Goal: Task Accomplishment & Management: Manage account settings

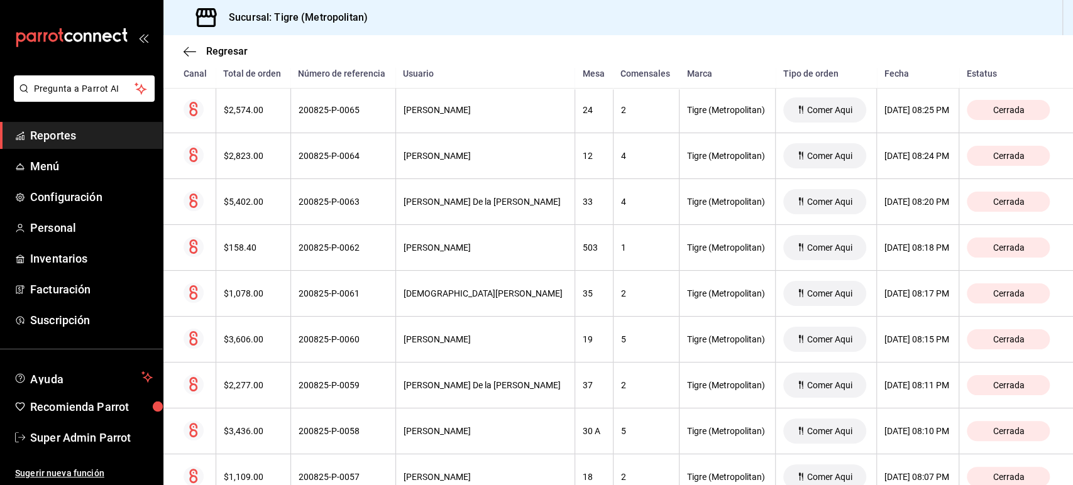
scroll to position [973, 0]
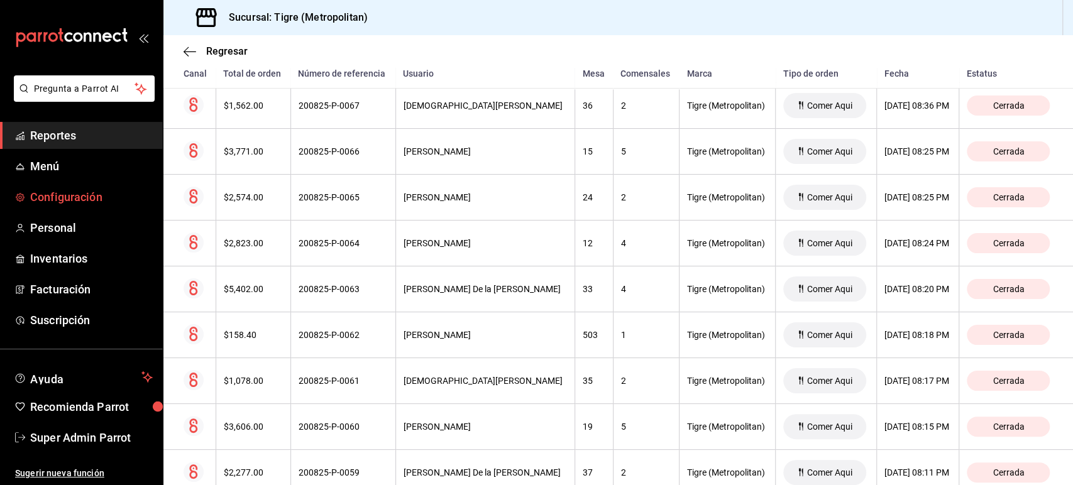
click at [73, 206] on link "Configuración" at bounding box center [81, 197] width 163 height 27
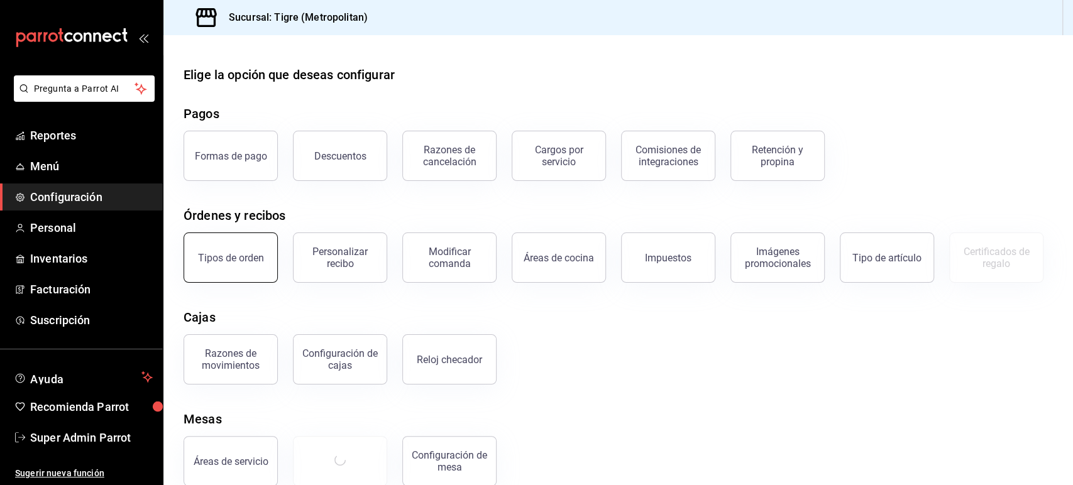
click at [250, 245] on button "Tipos de orden" at bounding box center [231, 258] width 94 height 50
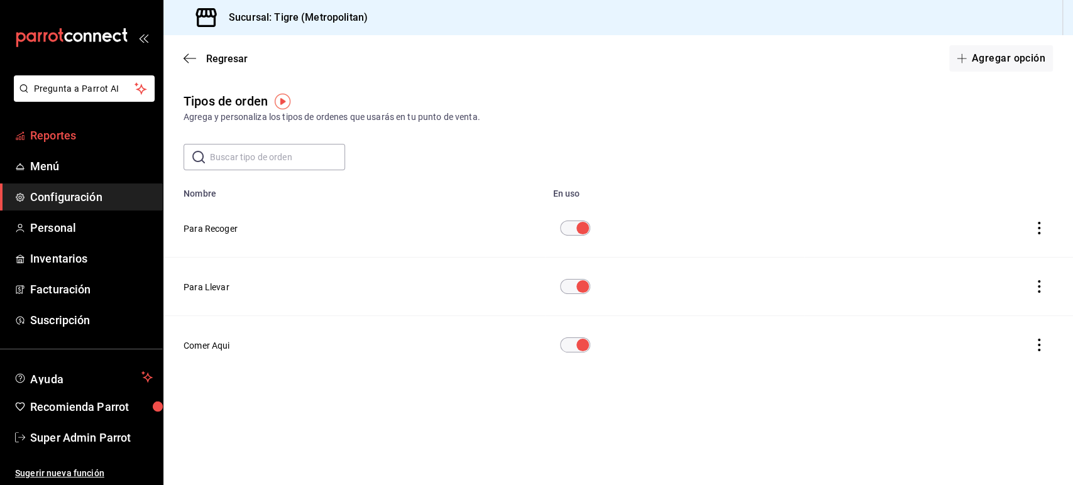
click at [70, 135] on span "Reportes" at bounding box center [91, 135] width 123 height 17
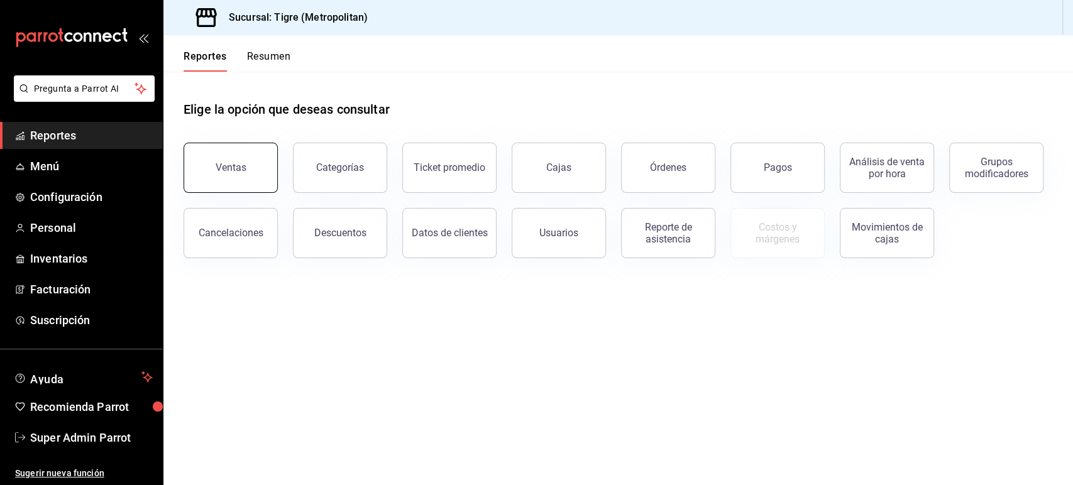
click at [247, 169] on button "Ventas" at bounding box center [231, 168] width 94 height 50
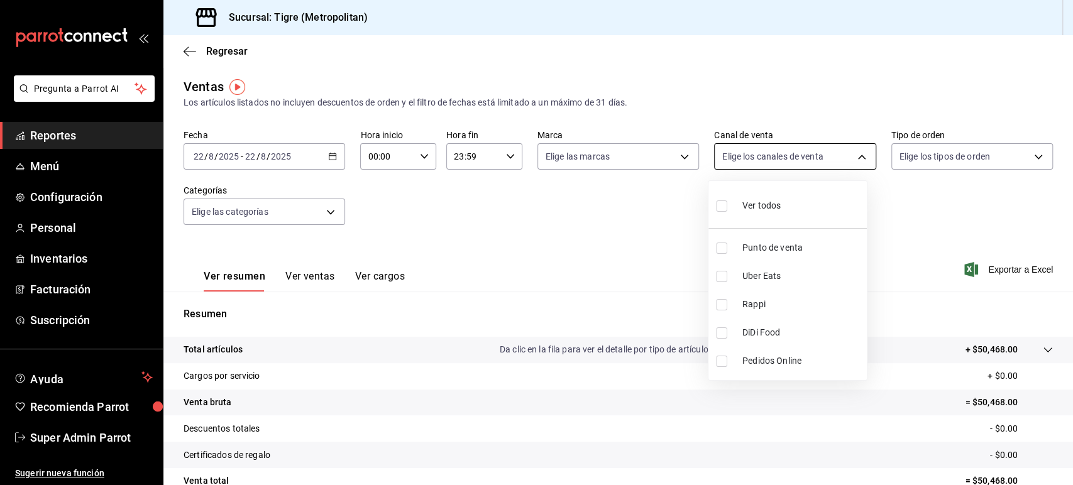
click at [779, 144] on body "Pregunta a Parrot AI Reportes Menú Configuración Personal Inventarios Facturaci…" at bounding box center [536, 242] width 1073 height 485
click at [910, 158] on div at bounding box center [536, 242] width 1073 height 485
click at [910, 158] on body "Pregunta a Parrot AI Reportes Menú Configuración Personal Inventarios Facturaci…" at bounding box center [536, 242] width 1073 height 485
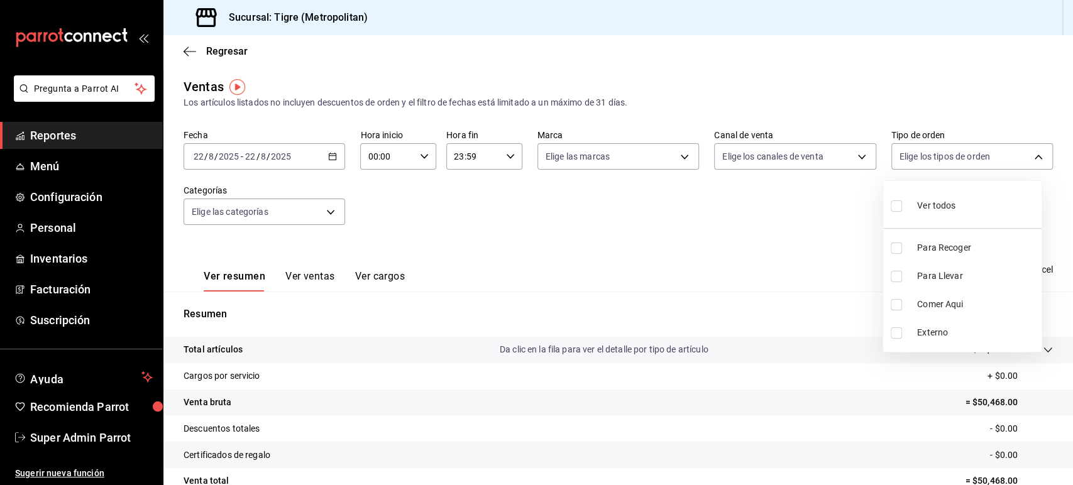
click at [502, 225] on div at bounding box center [536, 242] width 1073 height 485
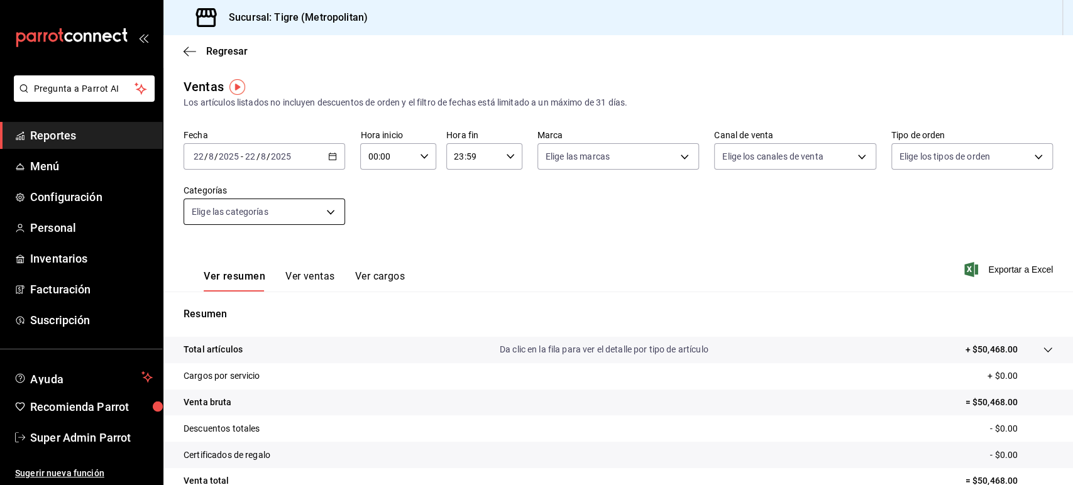
click at [262, 219] on body "Pregunta a Parrot AI Reportes Menú Configuración Personal Inventarios Facturaci…" at bounding box center [536, 242] width 1073 height 485
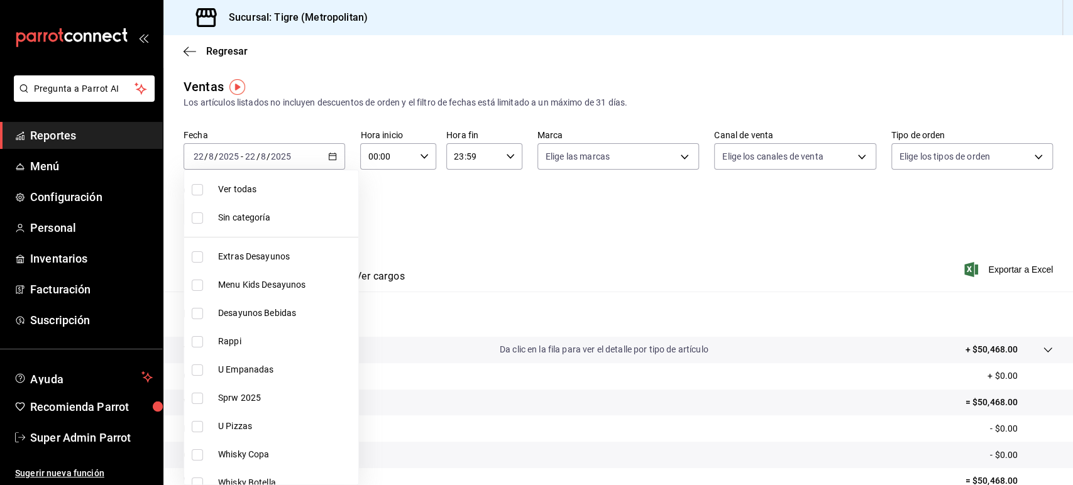
click at [289, 341] on span "Rappi" at bounding box center [285, 341] width 135 height 13
type input "caf99542-990c-4e8d-88fe-5fb1a1487ffc"
checkbox input "true"
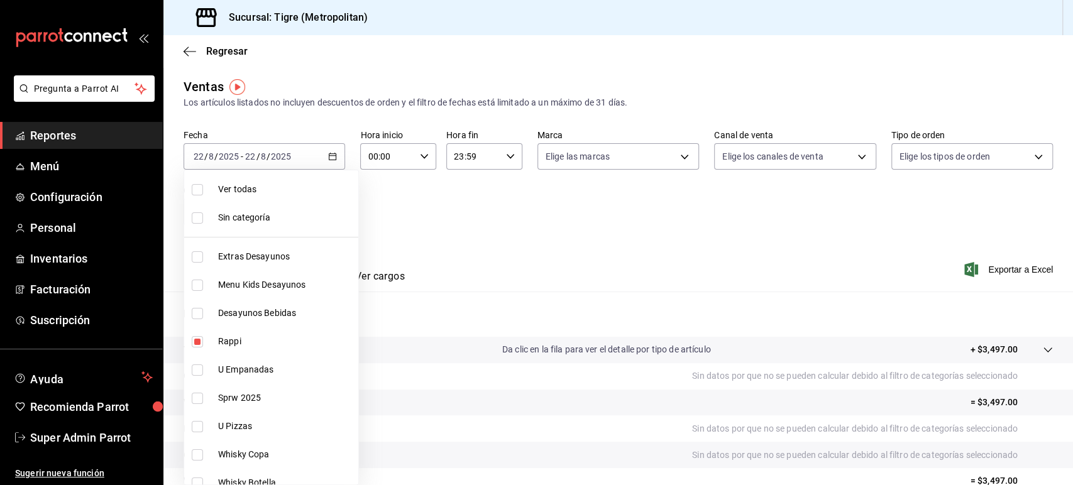
click at [422, 223] on div at bounding box center [536, 242] width 1073 height 485
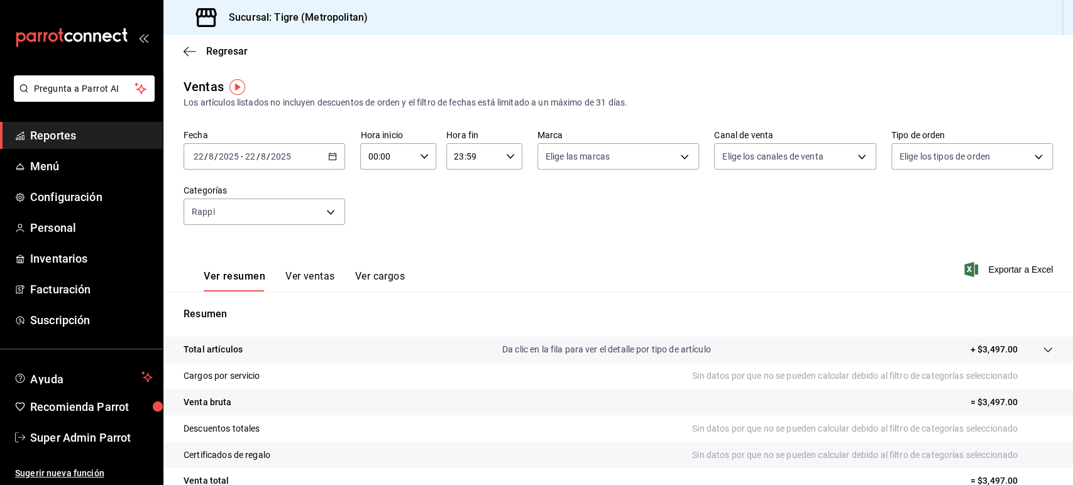
click at [332, 155] on \(Stroke\) "button" at bounding box center [332, 155] width 7 height 1
click at [400, 213] on div "Fecha [DATE] [DATE] - [DATE] [DATE] Hora inicio 00:00 Hora inicio Hora fin 23:5…" at bounding box center [619, 185] width 870 height 111
click at [329, 153] on icon "button" at bounding box center [332, 156] width 9 height 9
click at [394, 226] on div "Fecha [DATE] [DATE] - [DATE] [DATE] Hora inicio 00:00 Hora inicio Hora fin 23:5…" at bounding box center [619, 185] width 870 height 111
click at [329, 157] on icon "button" at bounding box center [332, 156] width 9 height 9
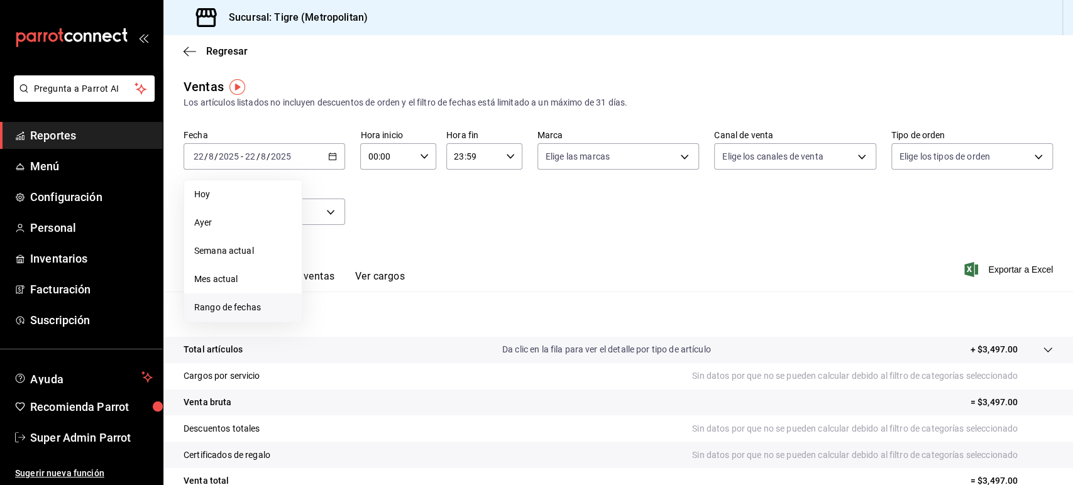
click at [250, 311] on span "Rango de fechas" at bounding box center [242, 307] width 97 height 13
click at [419, 245] on button "1" at bounding box center [418, 240] width 22 height 23
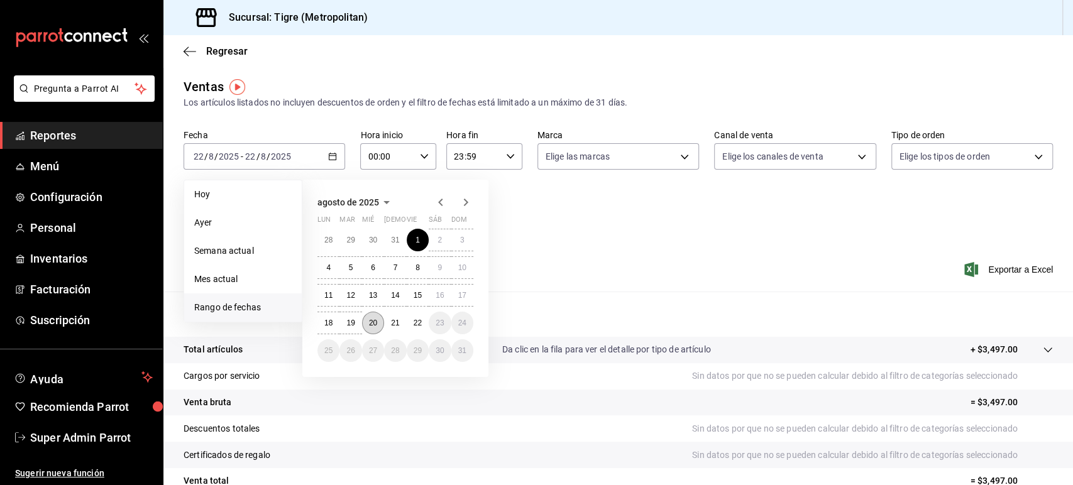
click at [374, 317] on button "20" at bounding box center [373, 323] width 22 height 23
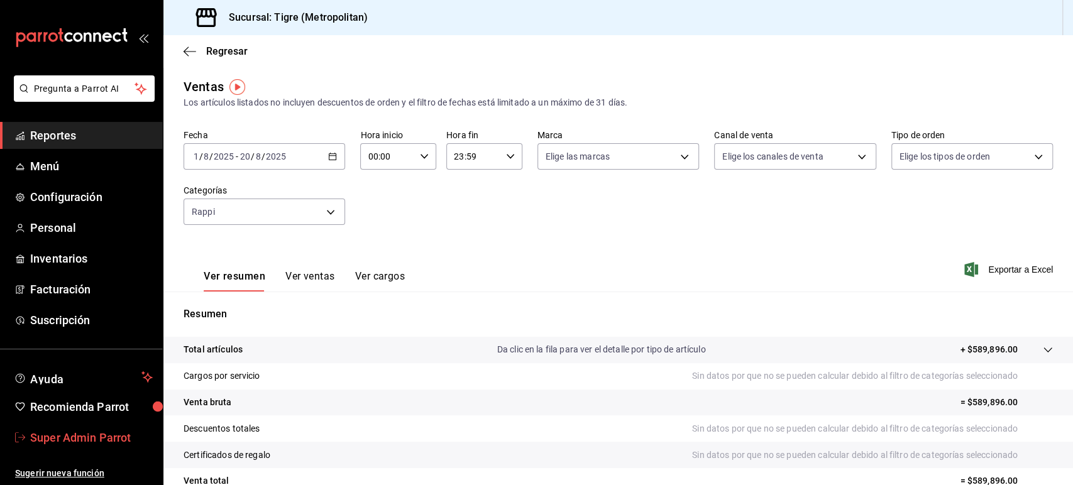
click at [92, 441] on span "Super Admin Parrot" at bounding box center [91, 437] width 123 height 17
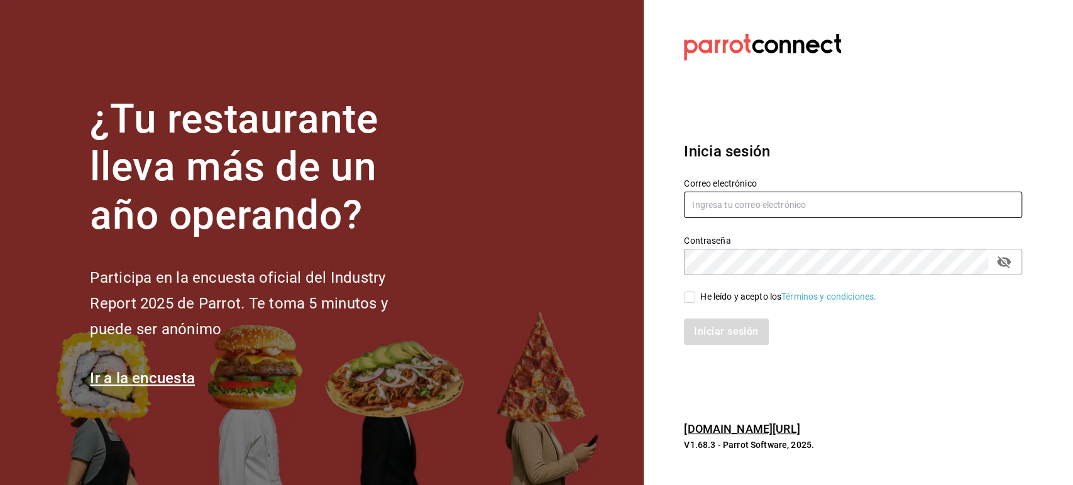
click at [727, 205] on input "text" at bounding box center [853, 205] width 338 height 26
paste input "[EMAIL_ADDRESS][DOMAIN_NAME]"
type input "[EMAIL_ADDRESS][DOMAIN_NAME]"
click at [694, 303] on label "He leído y acepto los Términos y condiciones." at bounding box center [780, 296] width 192 height 13
click at [694, 303] on input "He leído y acepto los Términos y condiciones." at bounding box center [689, 297] width 11 height 11
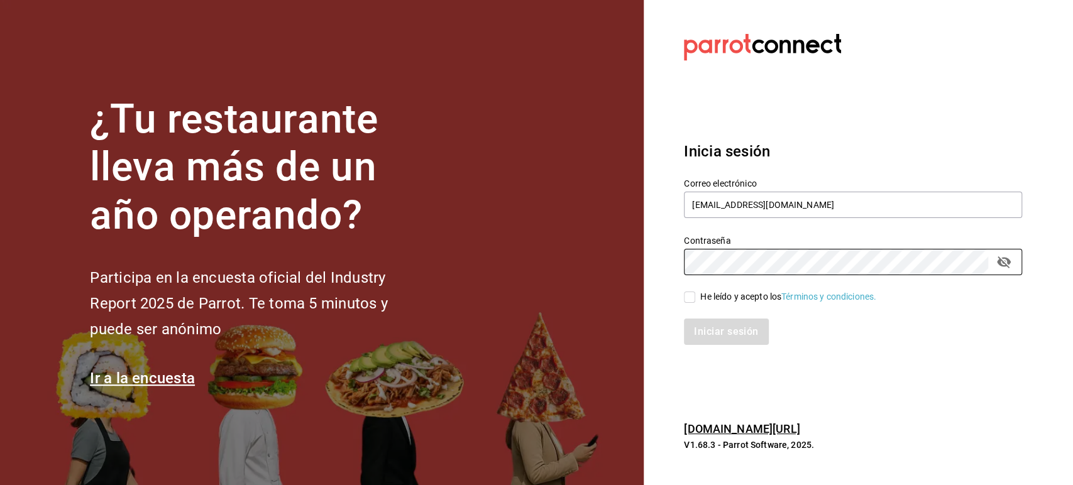
checkbox input "true"
click at [714, 334] on button "Iniciar sesión" at bounding box center [727, 332] width 86 height 26
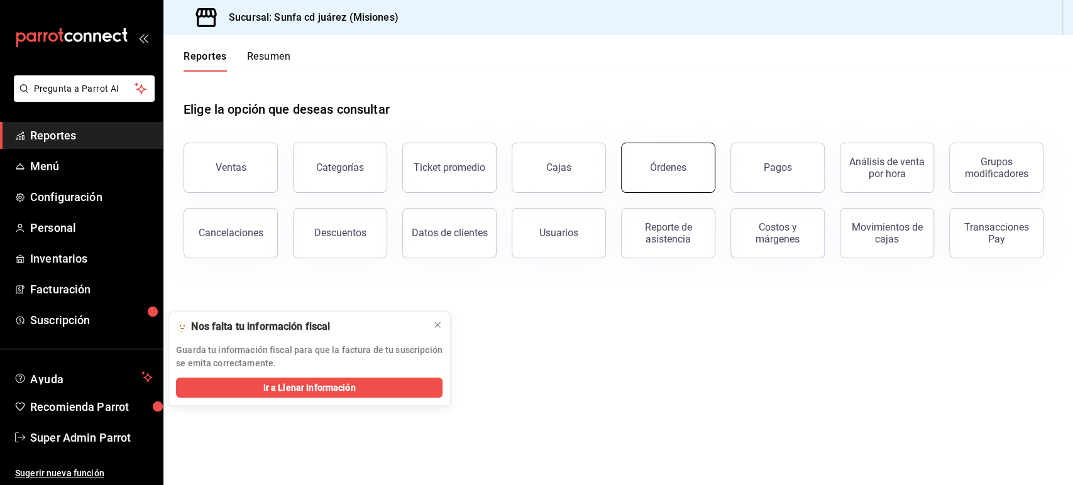
click at [660, 179] on button "Órdenes" at bounding box center [668, 168] width 94 height 50
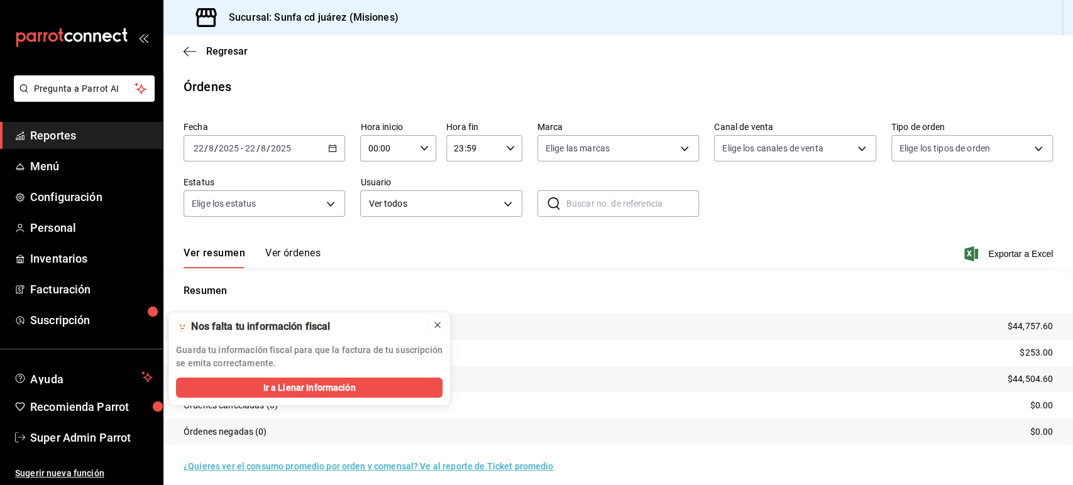
click at [437, 326] on icon at bounding box center [437, 325] width 5 height 5
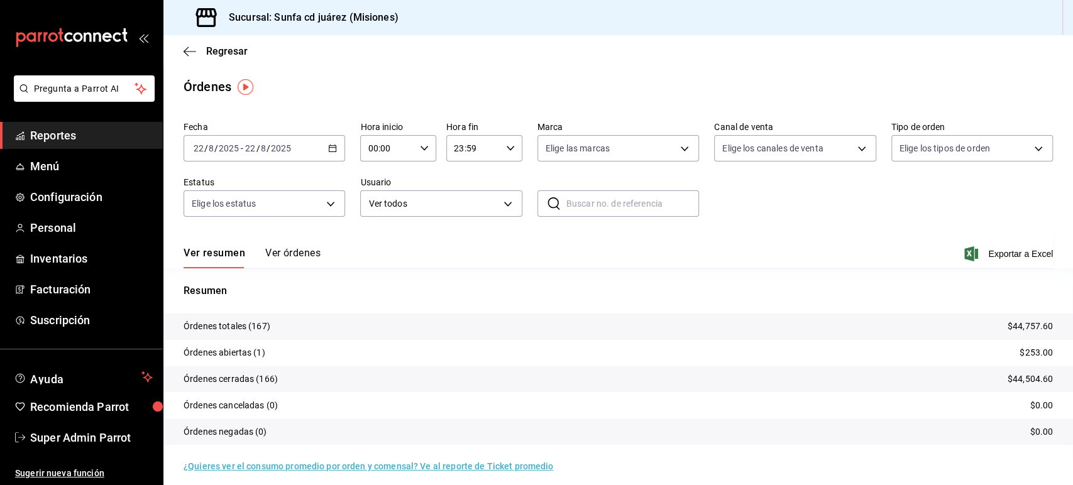
click at [280, 246] on div "Ver resumen Ver órdenes Exportar a Excel" at bounding box center [619, 250] width 870 height 36
click at [296, 253] on button "Ver órdenes" at bounding box center [292, 257] width 55 height 21
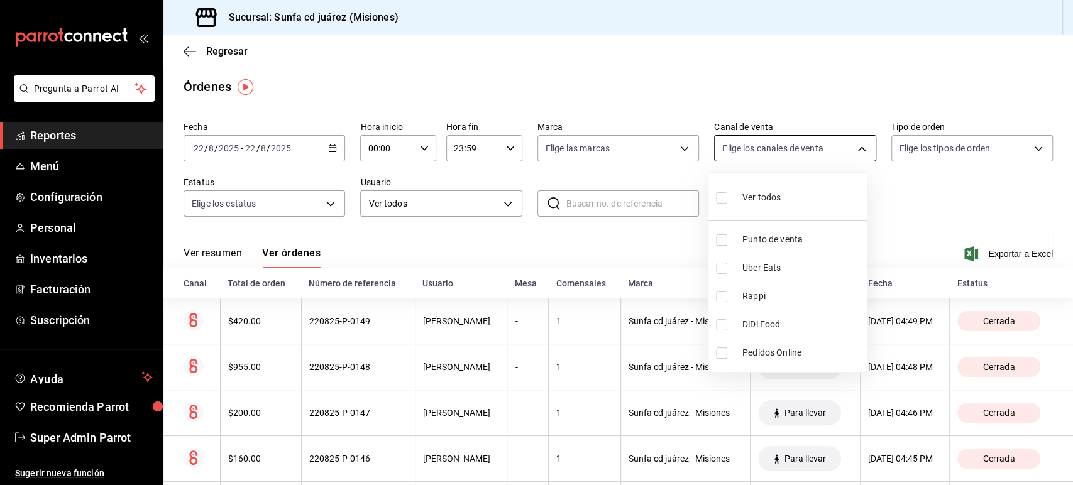
click at [840, 148] on body "Pregunta a Parrot AI Reportes Menú Configuración Personal Inventarios Facturaci…" at bounding box center [536, 242] width 1073 height 485
click at [763, 290] on span "Rappi" at bounding box center [802, 296] width 119 height 13
type input "RAPPI"
checkbox input "true"
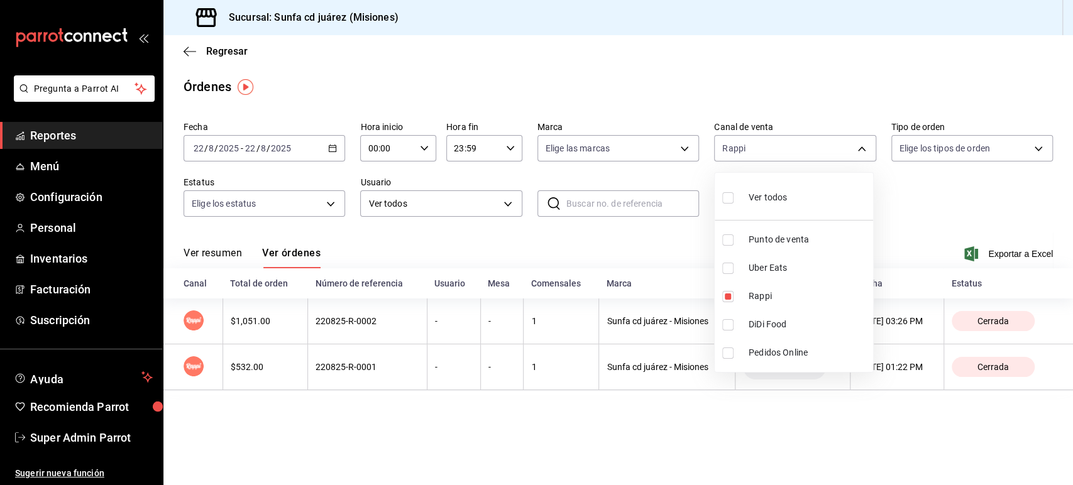
click at [522, 235] on div at bounding box center [536, 242] width 1073 height 485
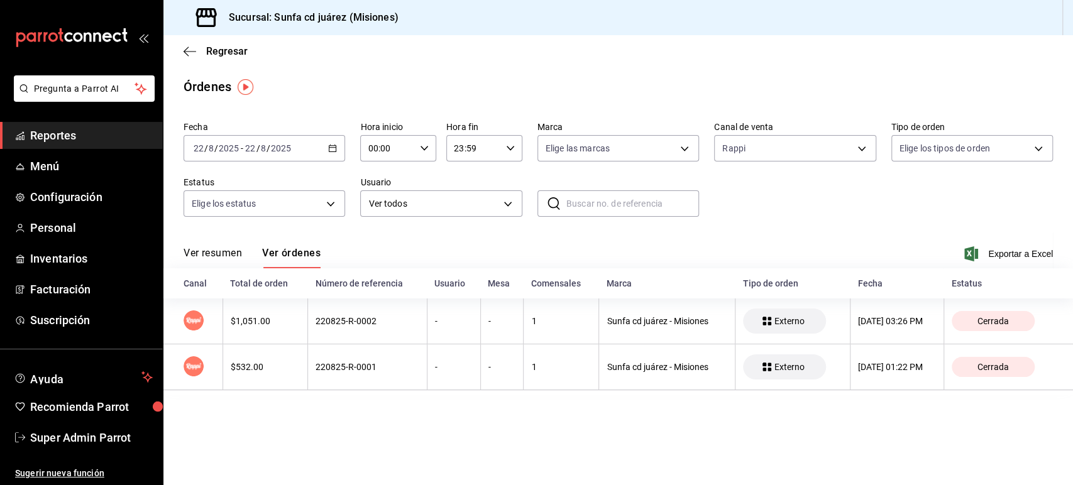
click at [548, 434] on main "Regresar Órdenes Fecha 2025-08-22 22 / 8 / 2025 - 2025-08-22 22 / 8 / 2025 Hora…" at bounding box center [618, 260] width 910 height 450
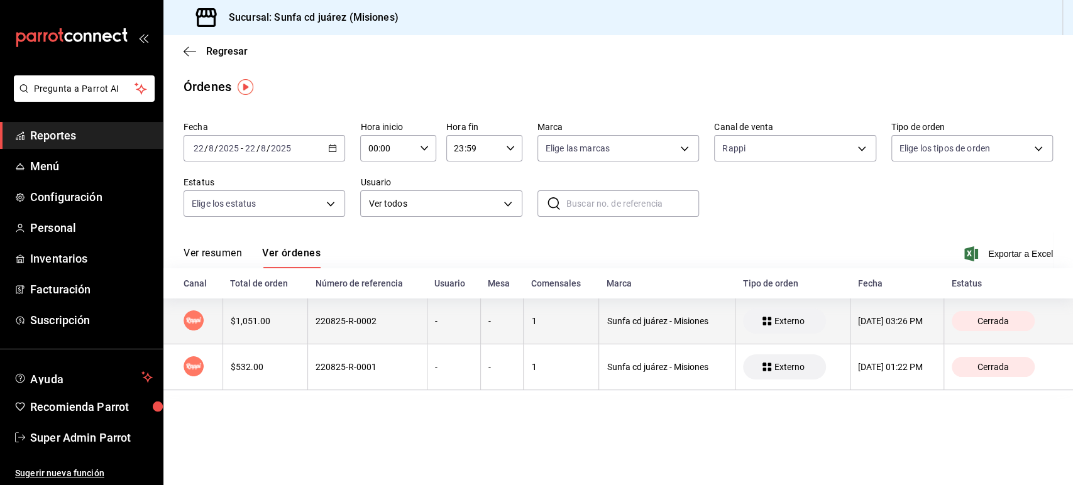
click at [359, 321] on div "220825-R-0002" at bounding box center [368, 321] width 104 height 10
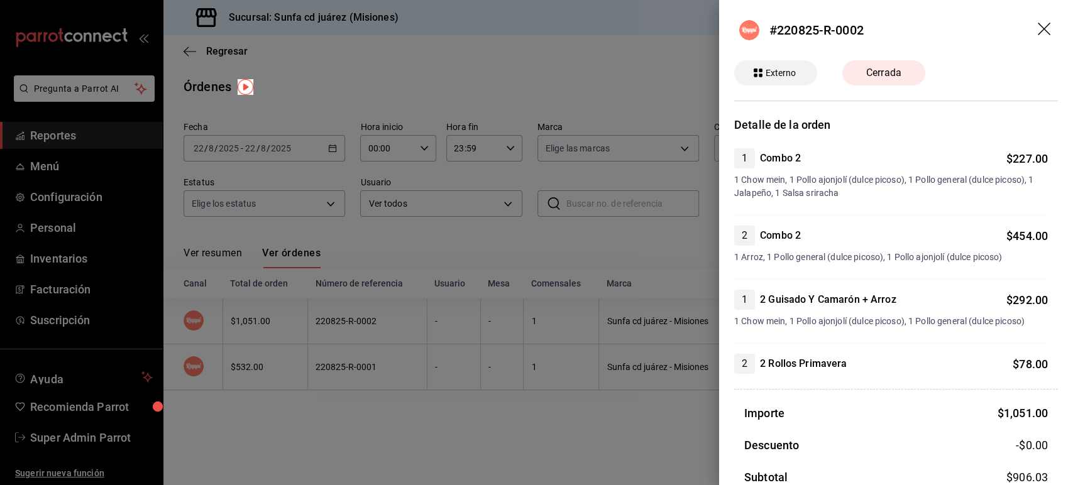
scroll to position [128, 0]
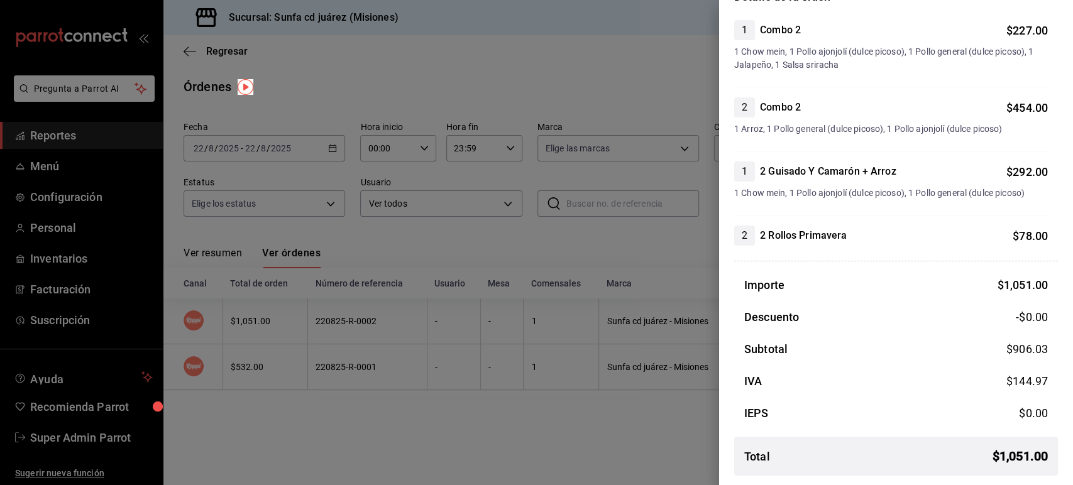
click at [658, 263] on div at bounding box center [536, 242] width 1073 height 485
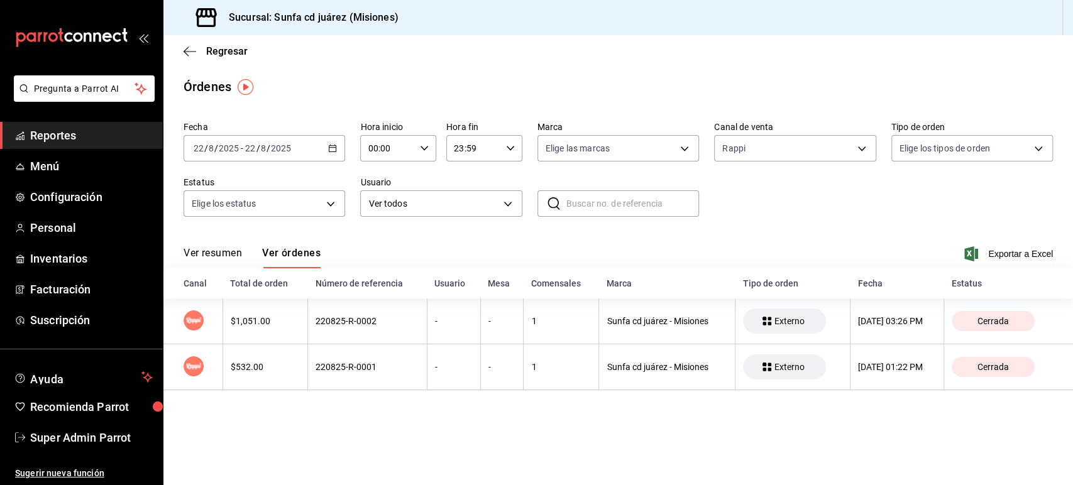
click at [710, 433] on main "Regresar Órdenes Fecha 2025-08-22 22 / 8 / 2025 - 2025-08-22 22 / 8 / 2025 Hora…" at bounding box center [618, 260] width 910 height 450
click at [404, 409] on main "Regresar Órdenes Fecha 2025-08-22 22 / 8 / 2025 - 2025-08-22 22 / 8 / 2025 Hora…" at bounding box center [618, 260] width 910 height 450
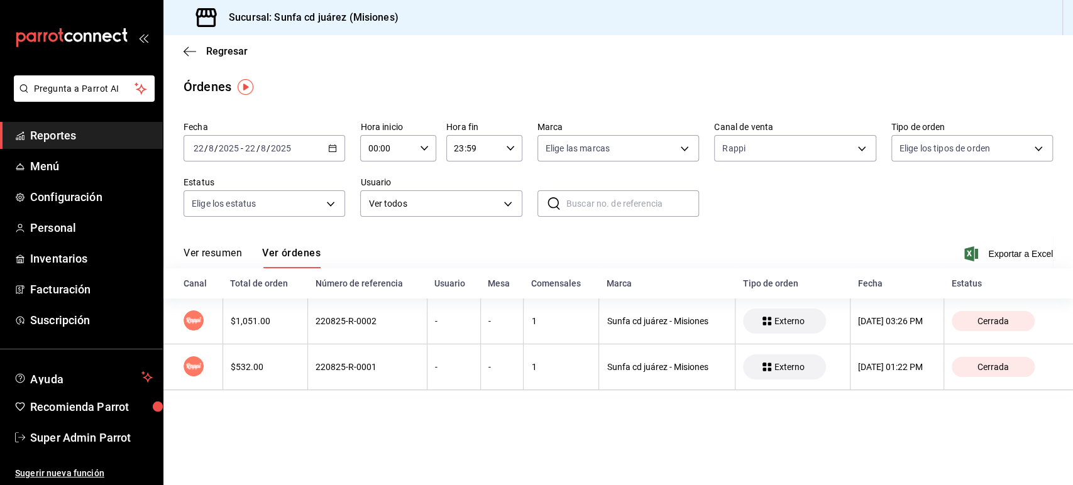
click at [460, 419] on main "Regresar Órdenes Fecha 2025-08-22 22 / 8 / 2025 - 2025-08-22 22 / 8 / 2025 Hora…" at bounding box center [618, 260] width 910 height 450
click at [650, 425] on main "Regresar Órdenes Fecha 2025-08-22 22 / 8 / 2025 - 2025-08-22 22 / 8 / 2025 Hora…" at bounding box center [618, 260] width 910 height 450
click at [607, 287] on div "Marca" at bounding box center [667, 284] width 121 height 10
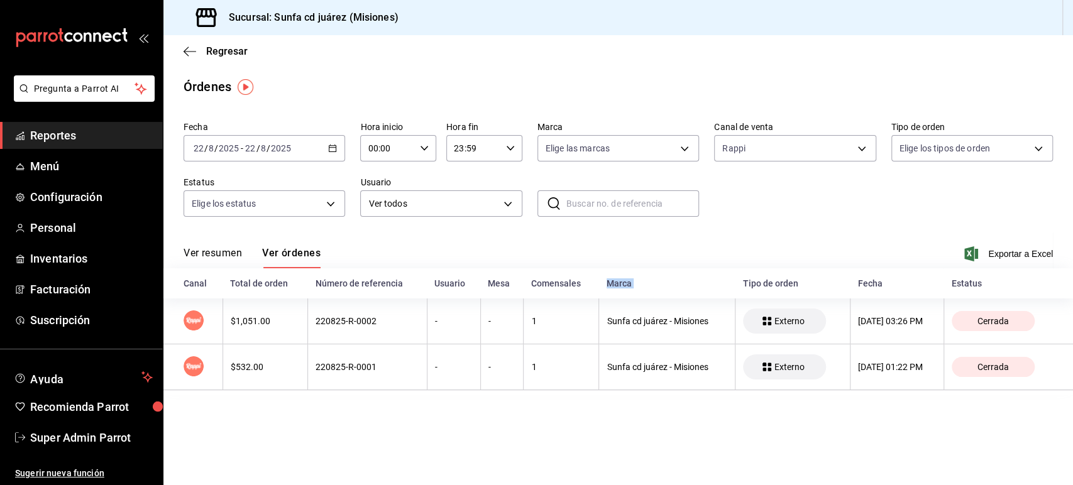
click at [607, 287] on div "Marca" at bounding box center [667, 284] width 121 height 10
click at [558, 283] on div "Comensales" at bounding box center [561, 284] width 60 height 10
click at [607, 284] on div "Marca" at bounding box center [667, 284] width 121 height 10
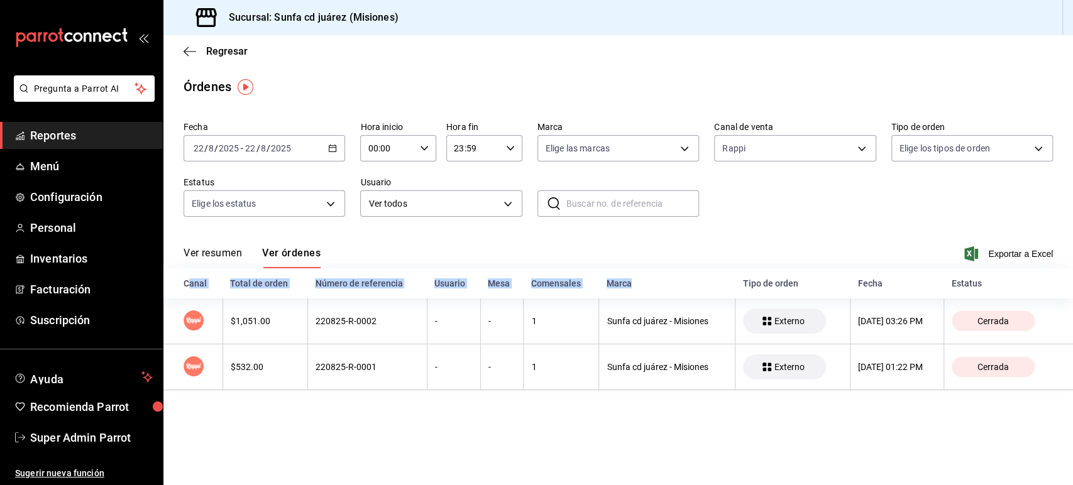
drag, startPoint x: 626, startPoint y: 287, endPoint x: 187, endPoint y: 281, distance: 438.3
click at [187, 281] on tr "Canal Total de orden Número de referencia Usuario Mesa Comensales Marca Tipo de…" at bounding box center [618, 283] width 910 height 30
click at [453, 246] on div "Ver resumen Ver órdenes Exportar a Excel" at bounding box center [619, 250] width 870 height 36
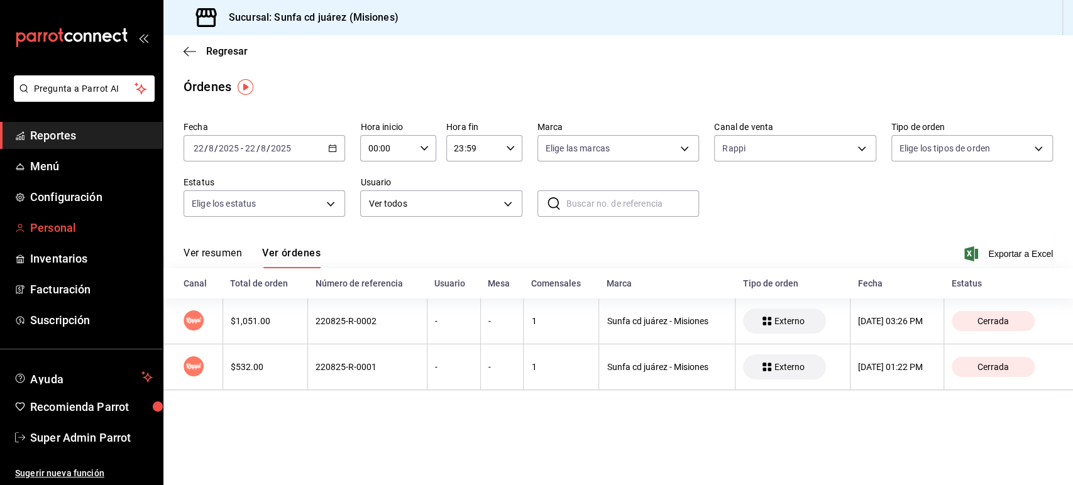
click at [60, 222] on span "Personal" at bounding box center [91, 227] width 123 height 17
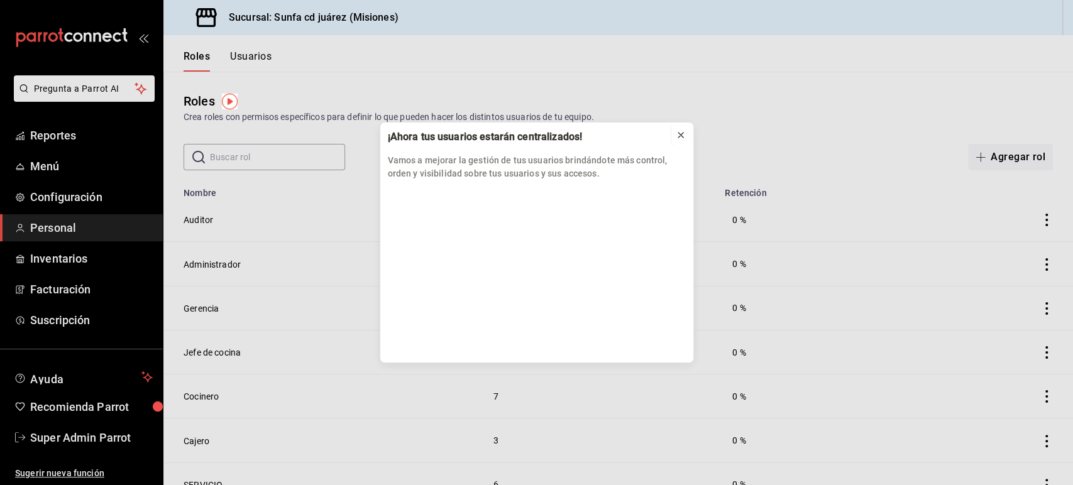
click at [679, 131] on icon at bounding box center [681, 135] width 10 height 10
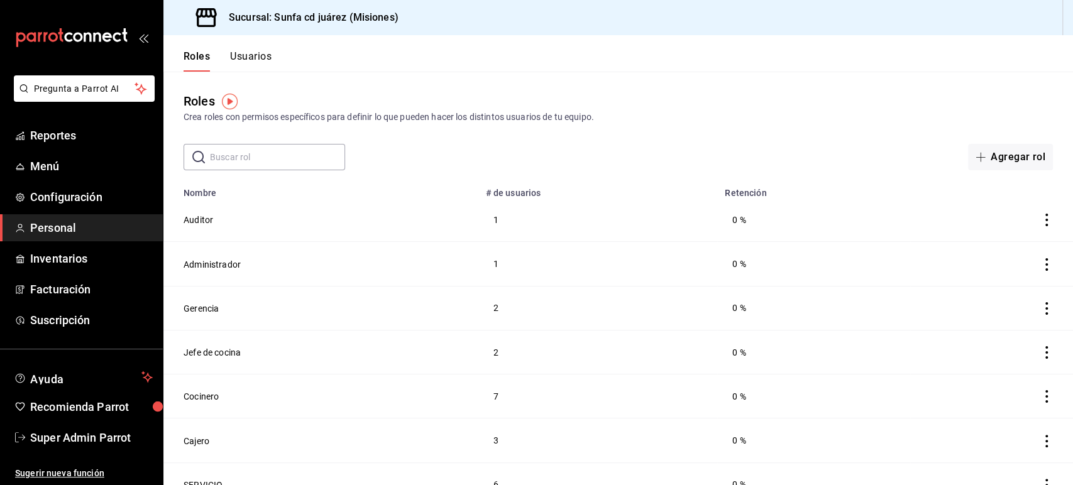
click at [253, 56] on button "Usuarios" at bounding box center [250, 60] width 41 height 21
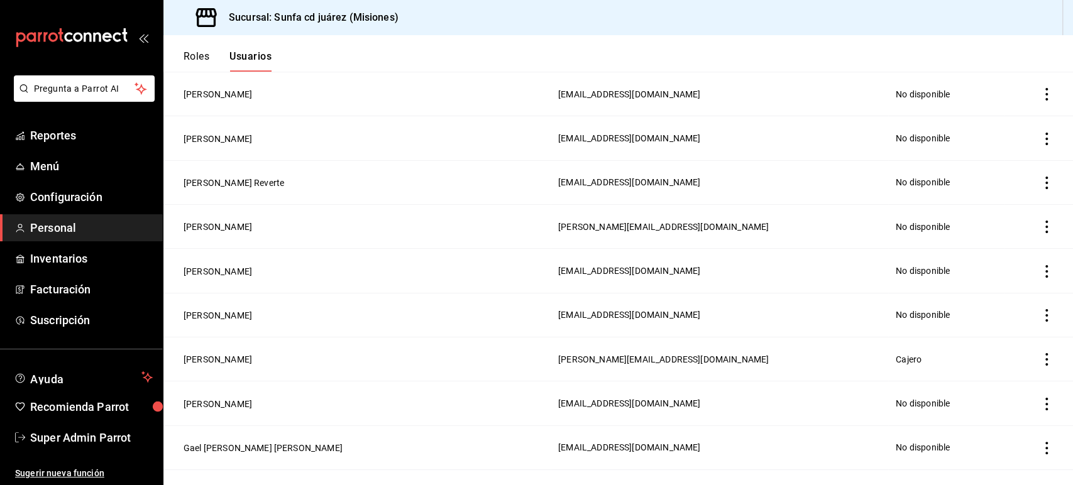
scroll to position [746, 0]
click at [211, 352] on button "Lina Huang" at bounding box center [218, 358] width 69 height 13
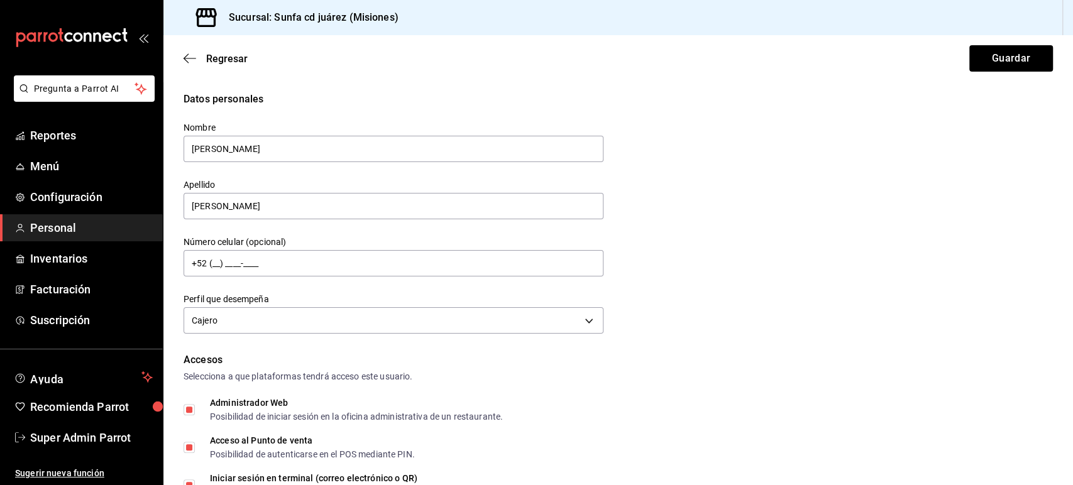
click at [736, 262] on div "Datos personales Nombre Lina Apellido Huang Número celular (opcional) +52 (__) …" at bounding box center [619, 215] width 870 height 246
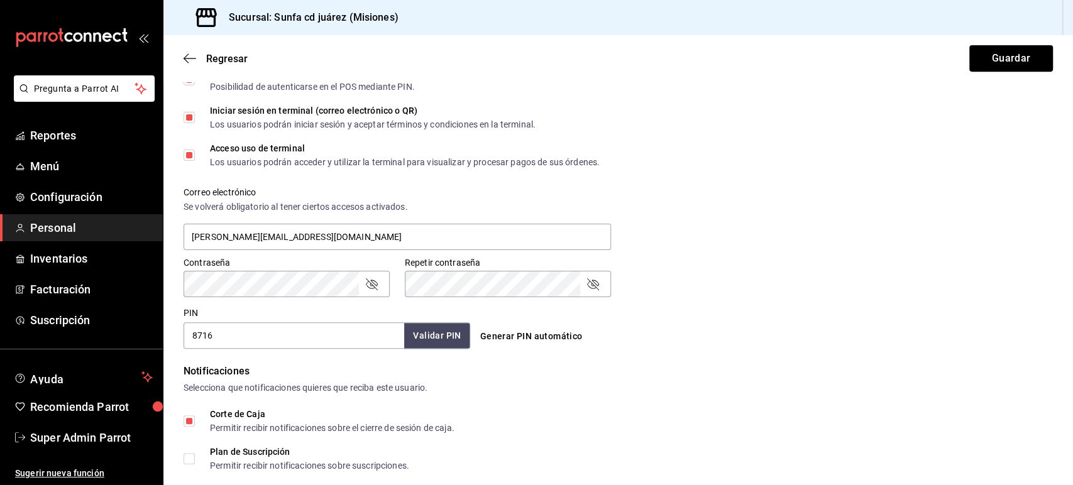
scroll to position [589, 0]
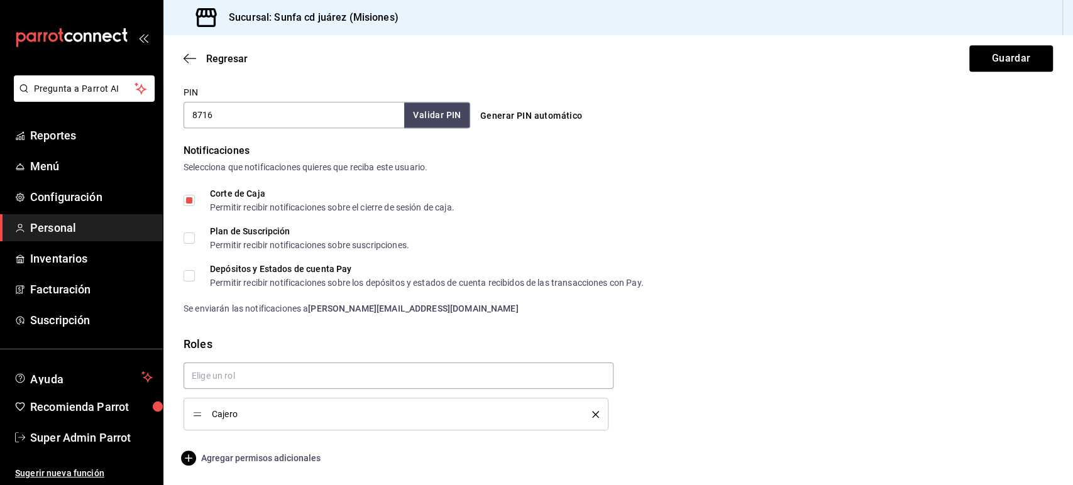
click at [281, 458] on span "Agregar permisos adicionales" at bounding box center [252, 458] width 137 height 15
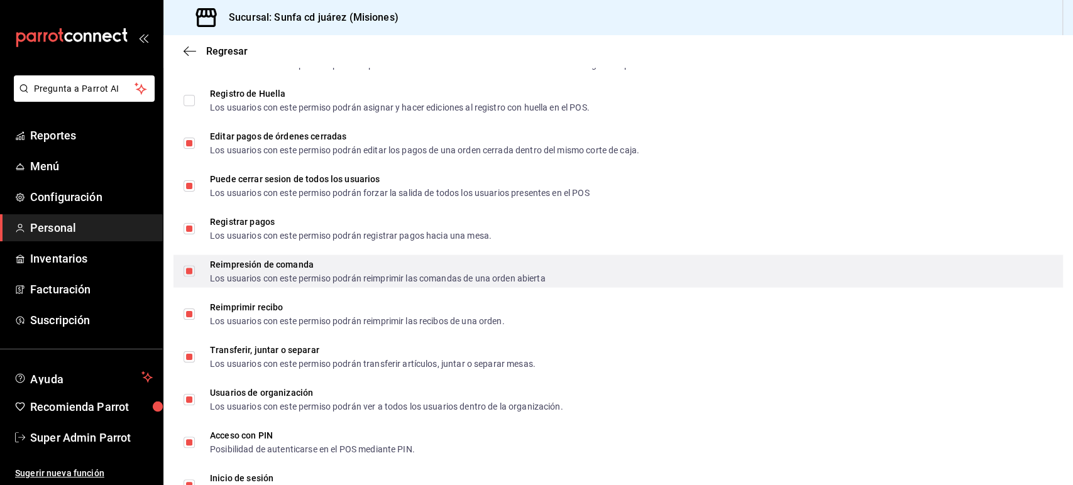
scroll to position [1720, 0]
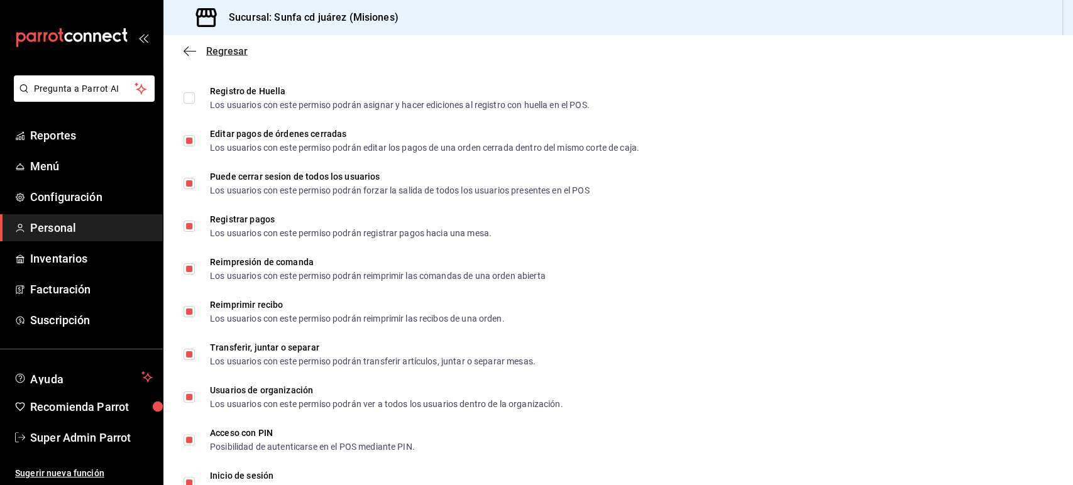
click at [195, 51] on icon "button" at bounding box center [190, 51] width 13 height 1
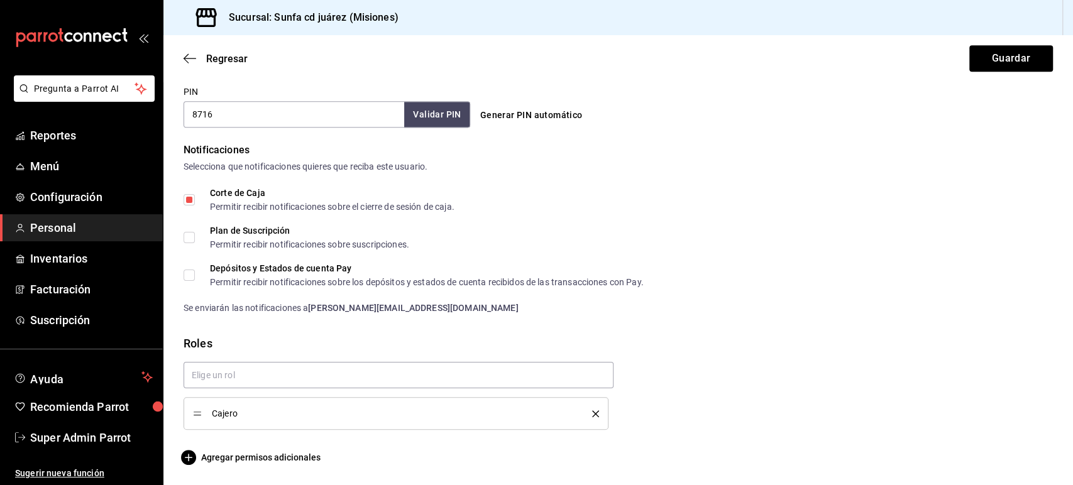
scroll to position [589, 0]
click at [195, 51] on div "Regresar Guardar" at bounding box center [618, 58] width 910 height 47
click at [194, 59] on icon "button" at bounding box center [190, 58] width 13 height 11
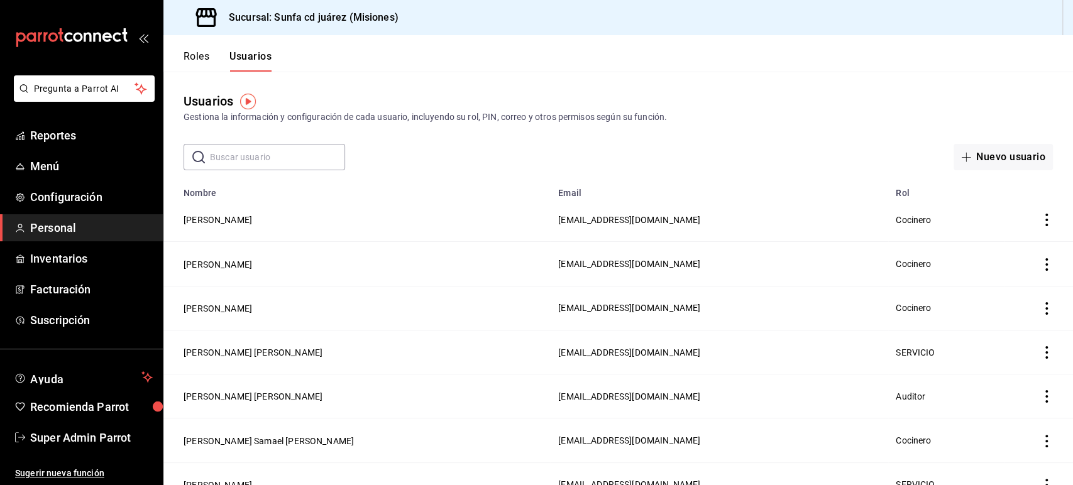
click at [195, 53] on button "Roles" at bounding box center [197, 60] width 26 height 21
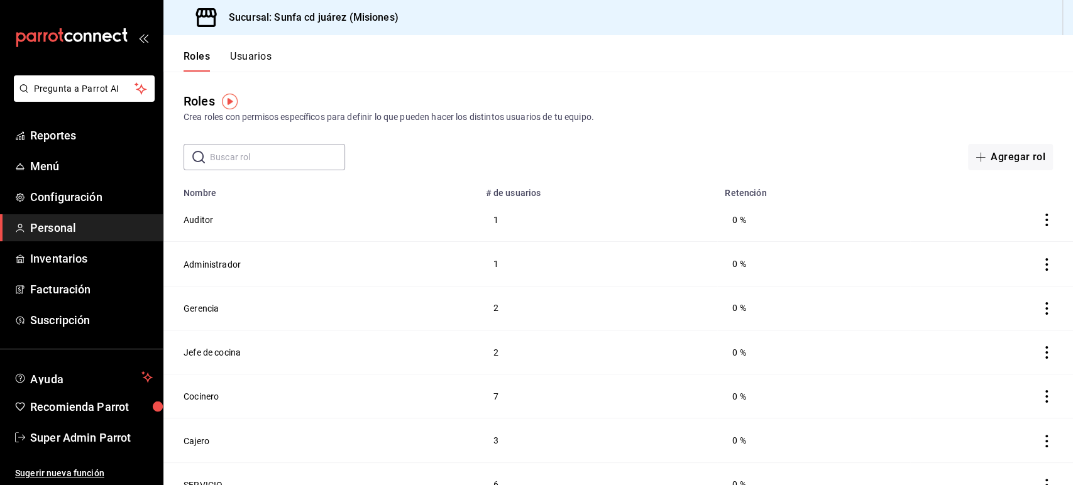
scroll to position [18, 0]
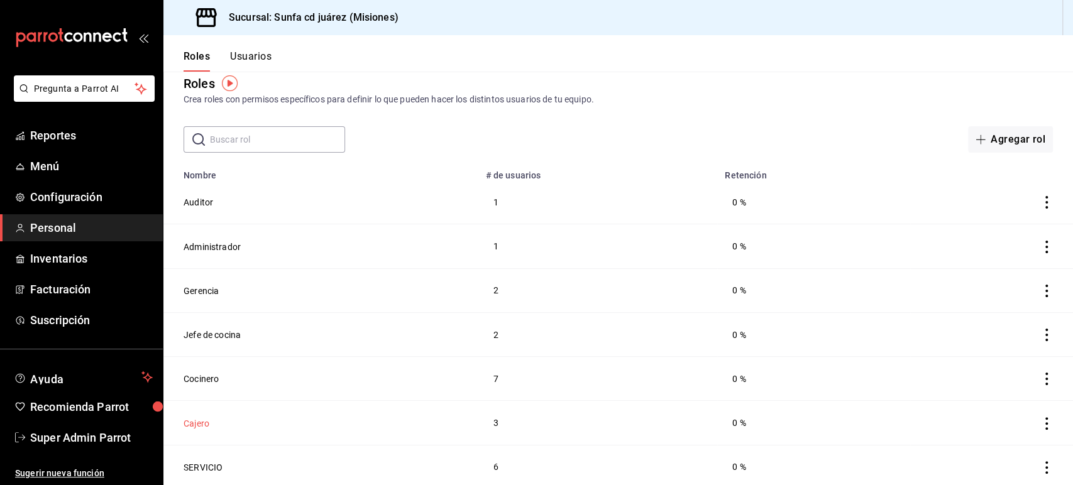
click at [194, 419] on button "Cajero" at bounding box center [197, 423] width 26 height 13
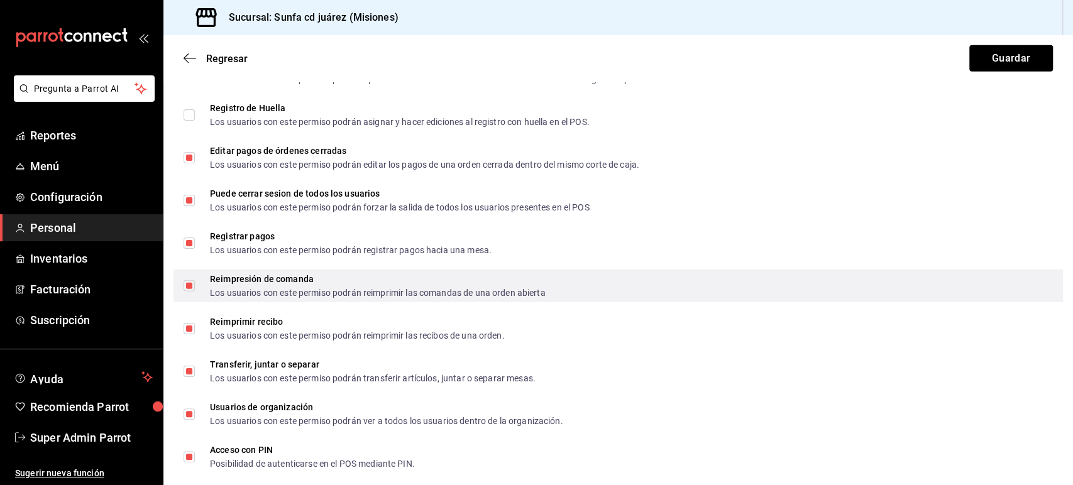
scroll to position [2135, 0]
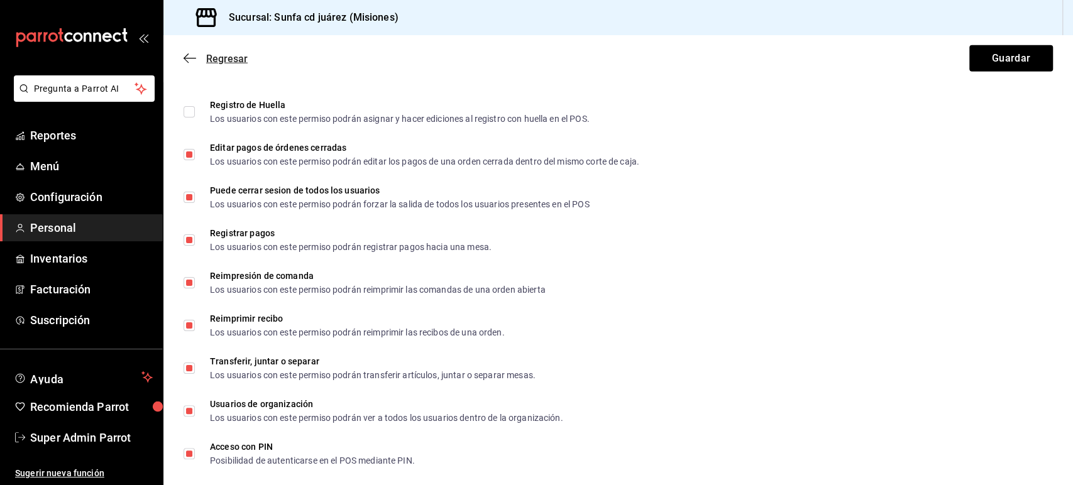
click at [191, 54] on icon "button" at bounding box center [190, 58] width 13 height 11
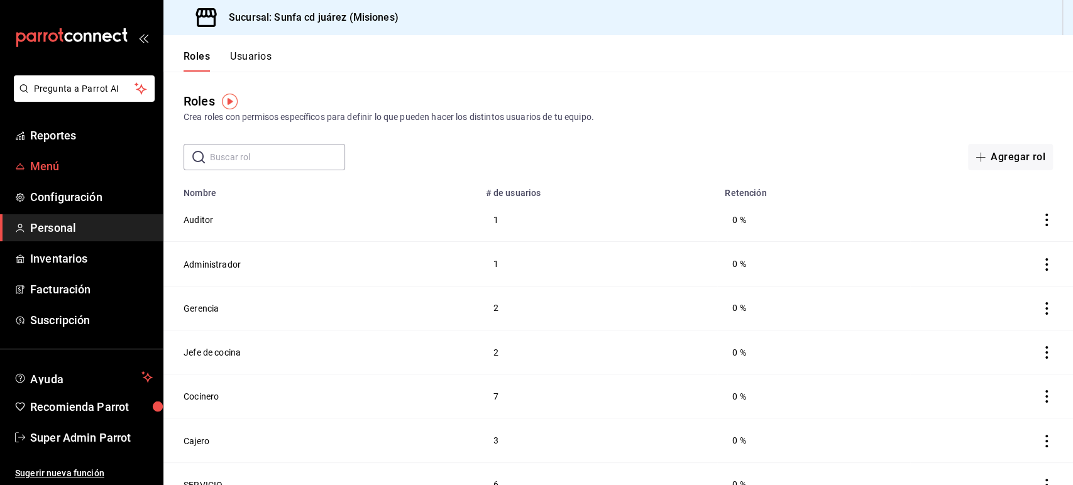
click at [59, 162] on span "Menú" at bounding box center [91, 166] width 123 height 17
